Goal: Task Accomplishment & Management: Complete application form

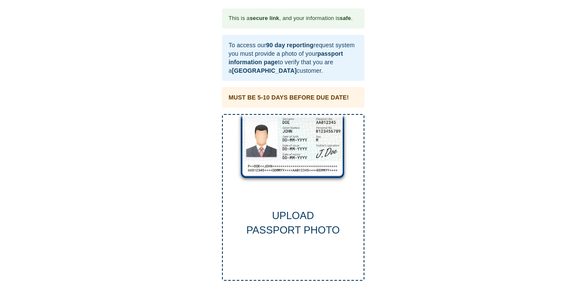
click at [289, 218] on div "UPLOAD PASSPORT PHOTO" at bounding box center [293, 223] width 141 height 29
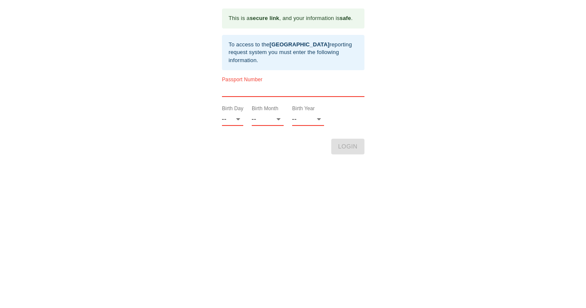
click at [263, 88] on input "text" at bounding box center [293, 90] width 143 height 14
type input "147913541"
select select "01"
select select "07"
select select "1966"
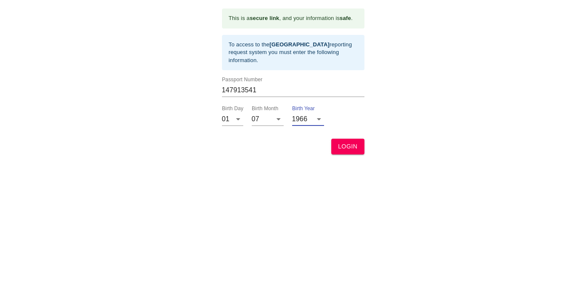
click at [349, 146] on span "LOGIN" at bounding box center [348, 146] width 20 height 11
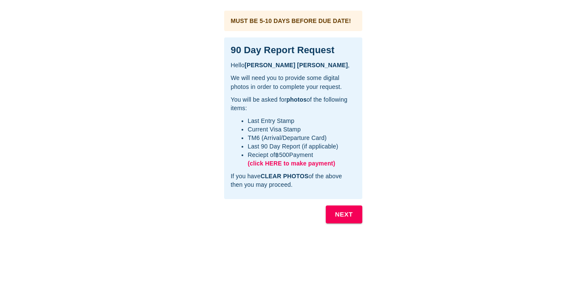
click at [336, 209] on b "NEXT" at bounding box center [344, 214] width 18 height 11
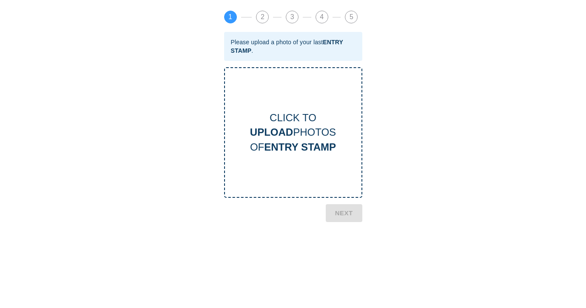
click at [341, 195] on html "This is a secure link , and your information is safe . Hello SIMON PATRICK CHAN…" at bounding box center [293, 97] width 586 height 195
click at [298, 121] on div "CLICK TO UPLOAD PHOTOS OF ENTRY STAMP" at bounding box center [293, 133] width 137 height 44
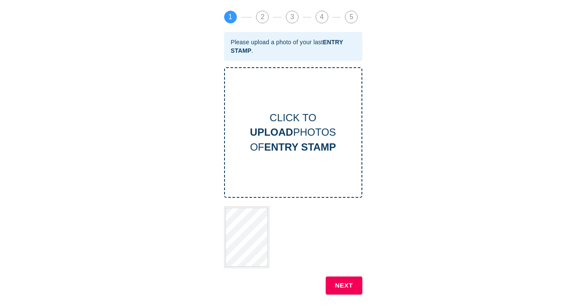
click at [348, 289] on b "NEXT" at bounding box center [344, 285] width 18 height 11
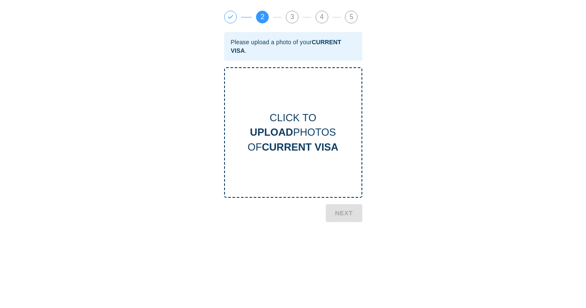
click at [318, 129] on div "CLICK TO UPLOAD PHOTOS OF CURRENT VISA" at bounding box center [293, 133] width 137 height 44
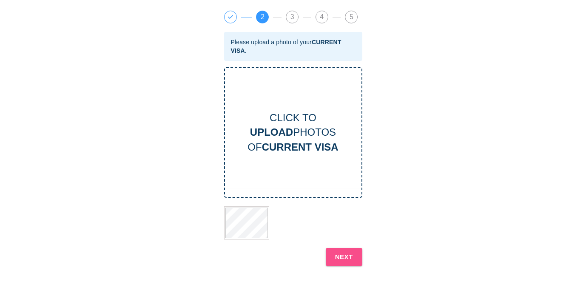
click at [350, 257] on b "NEXT" at bounding box center [344, 256] width 18 height 11
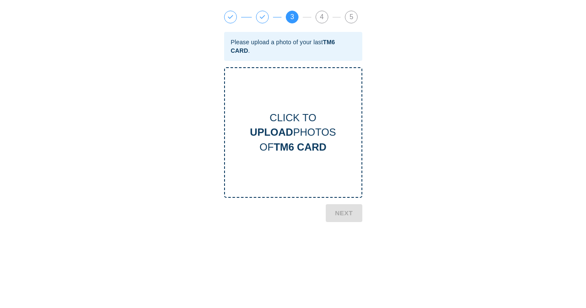
click at [293, 135] on div "CLICK TO UPLOAD PHOTOS OF TM6 CARD" at bounding box center [293, 133] width 137 height 44
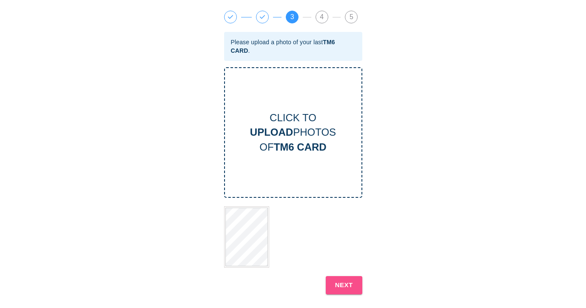
click at [349, 287] on b "NEXT" at bounding box center [344, 285] width 18 height 11
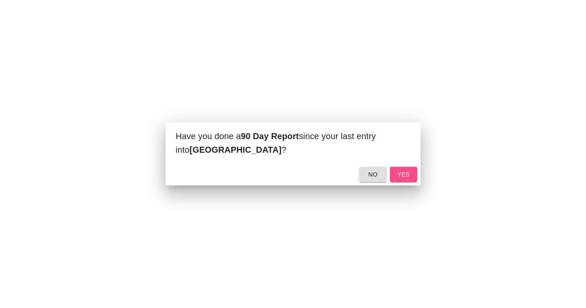
click at [406, 175] on span "yes" at bounding box center [404, 174] width 14 height 11
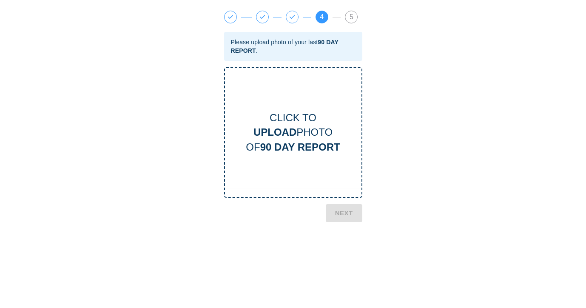
scroll to position [0, 0]
click at [324, 157] on div "CLICK TO UPLOAD PHOTO OF 90 DAY REPORT" at bounding box center [293, 132] width 138 height 131
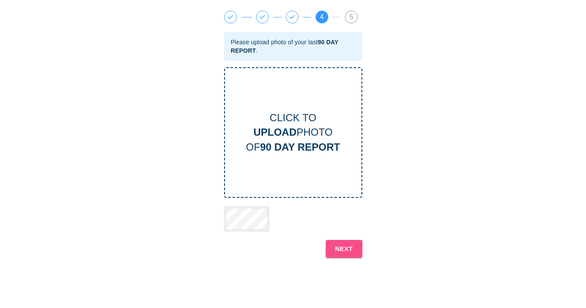
click at [348, 249] on b "NEXT" at bounding box center [344, 248] width 18 height 11
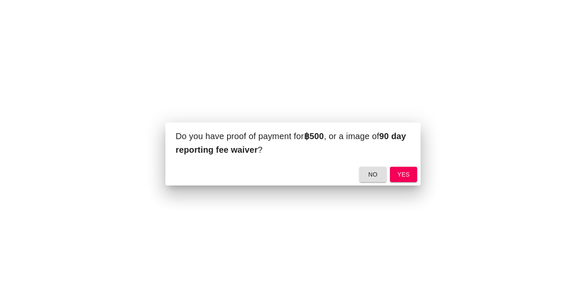
click at [377, 176] on span "no" at bounding box center [373, 174] width 14 height 11
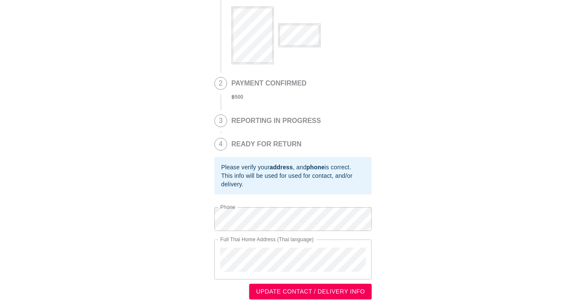
scroll to position [119, 0]
